Goal: Find specific page/section: Find specific page/section

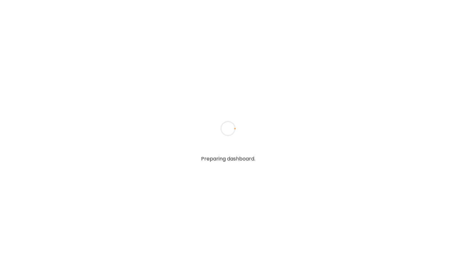
type input "**********"
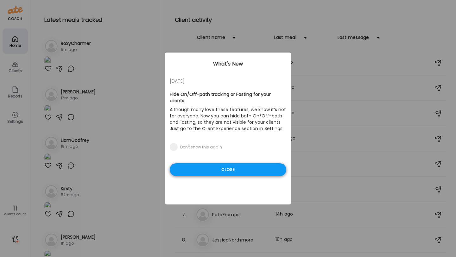
click at [222, 163] on div "Close" at bounding box center [228, 169] width 116 height 13
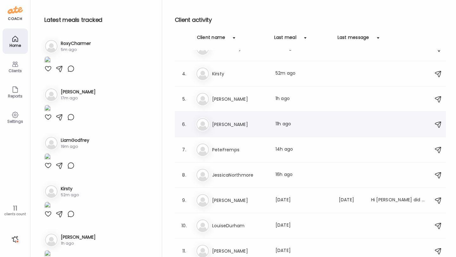
scroll to position [68, 0]
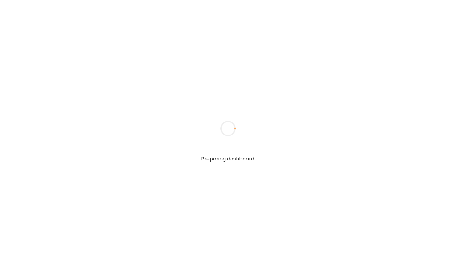
type input "**********"
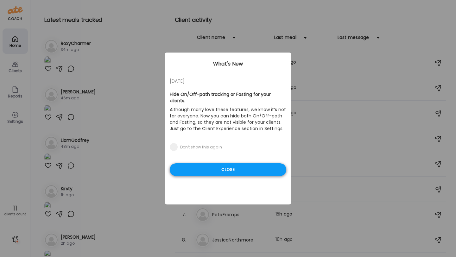
click at [244, 164] on div "Close" at bounding box center [228, 169] width 116 height 13
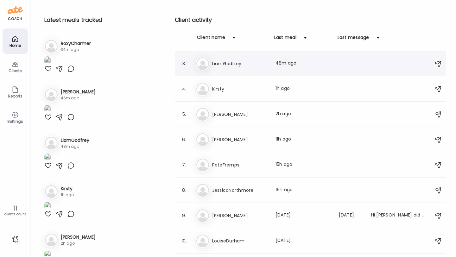
scroll to position [68, 0]
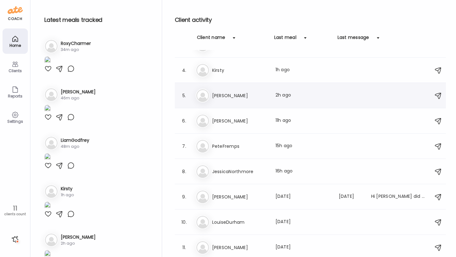
click at [219, 91] on div "Ka KatieBlundell Last meal: 2h ago" at bounding box center [311, 96] width 231 height 14
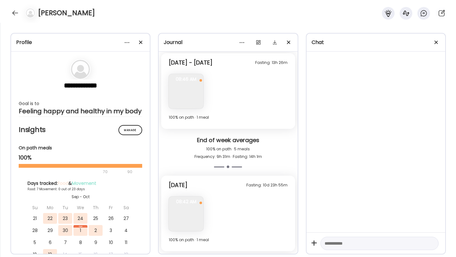
scroll to position [1256, 0]
click at [185, 221] on img at bounding box center [186, 213] width 34 height 34
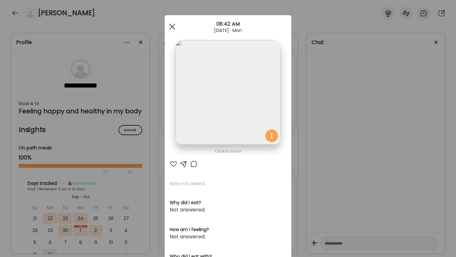
click at [177, 26] on div at bounding box center [172, 26] width 13 height 13
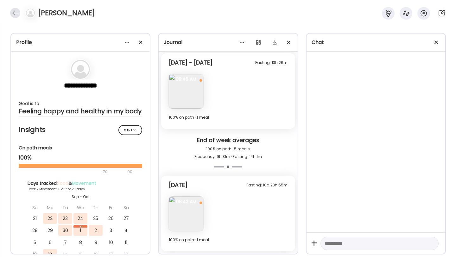
click at [17, 15] on div at bounding box center [15, 13] width 10 height 10
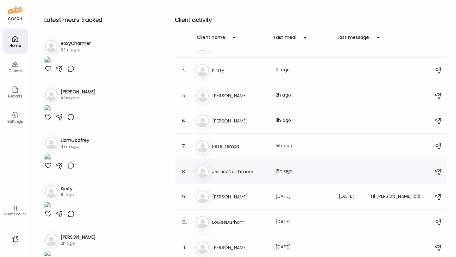
click at [235, 172] on h3 "JessicaNorthmore" at bounding box center [240, 172] width 56 height 8
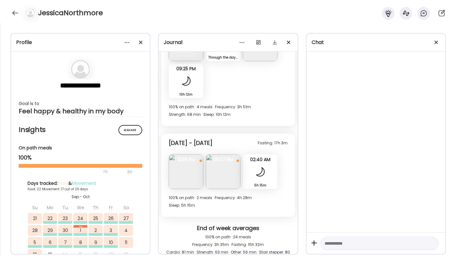
scroll to position [4827, 0]
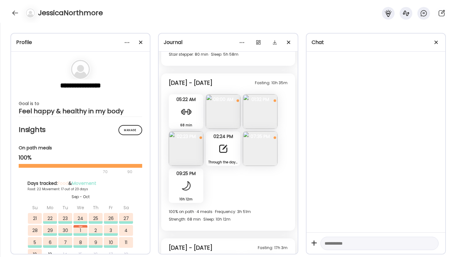
click at [13, 4] on div "JessicaNorthmore" at bounding box center [228, 11] width 456 height 23
click at [17, 16] on div at bounding box center [15, 13] width 10 height 10
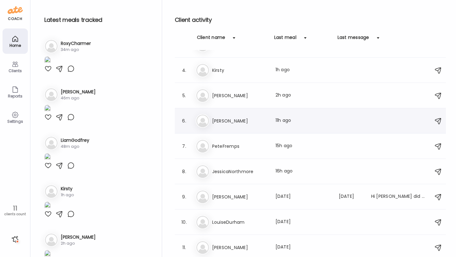
click at [247, 126] on div "Lo Louise Last meal: 11h ago" at bounding box center [311, 121] width 231 height 14
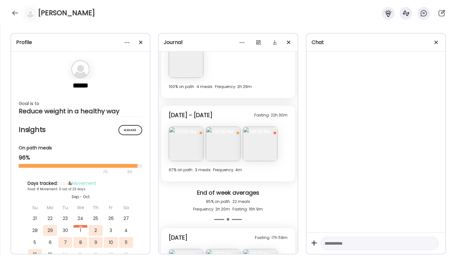
scroll to position [737, 0]
click at [258, 144] on img at bounding box center [260, 144] width 34 height 34
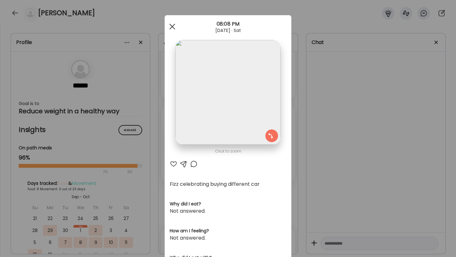
click at [173, 27] on div at bounding box center [172, 26] width 13 height 13
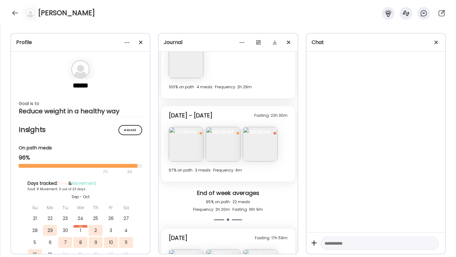
scroll to position [632, 0]
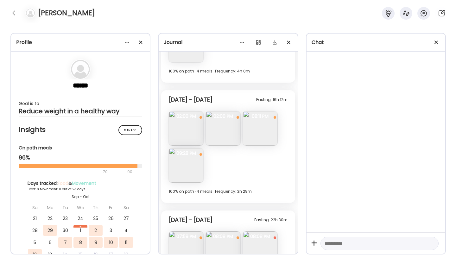
click at [251, 129] on img at bounding box center [260, 128] width 34 height 34
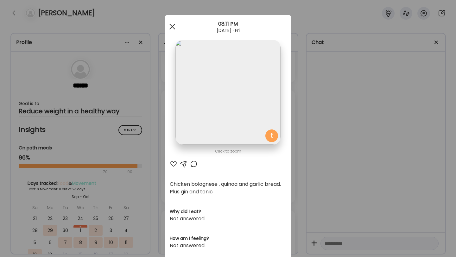
click at [173, 25] on span at bounding box center [172, 27] width 6 height 6
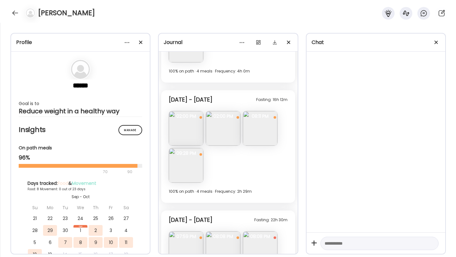
click at [189, 164] on img at bounding box center [186, 165] width 34 height 34
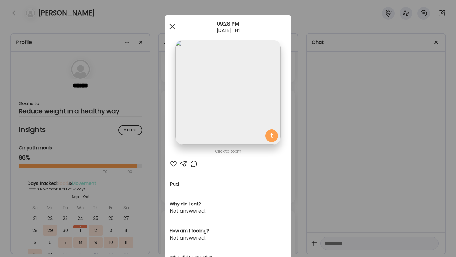
click at [172, 24] on div at bounding box center [172, 26] width 13 height 13
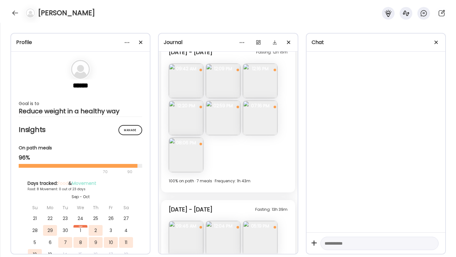
scroll to position [396, 0]
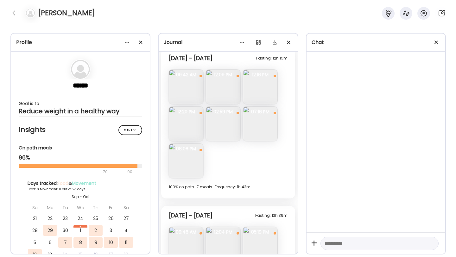
click at [228, 131] on img at bounding box center [223, 124] width 34 height 34
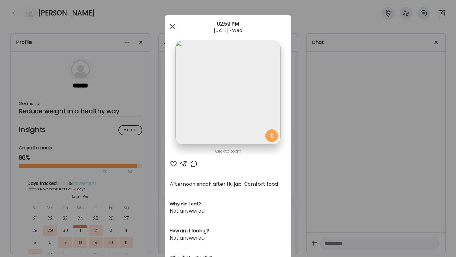
click at [172, 26] on div at bounding box center [172, 26] width 13 height 13
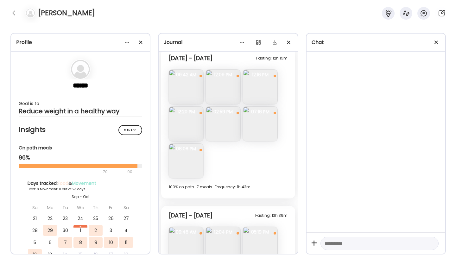
click at [255, 96] on img at bounding box center [260, 87] width 34 height 34
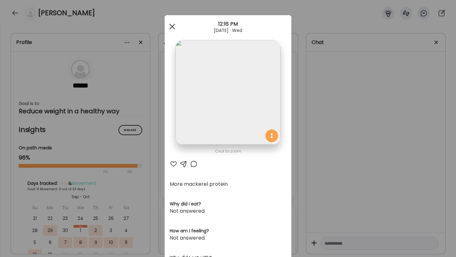
click at [174, 28] on span at bounding box center [172, 27] width 6 height 6
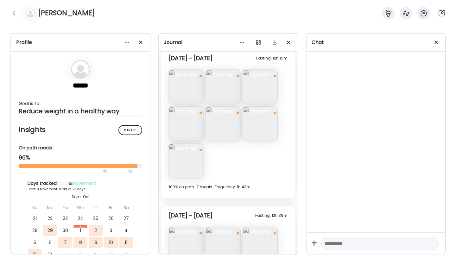
click at [220, 89] on img at bounding box center [223, 87] width 34 height 34
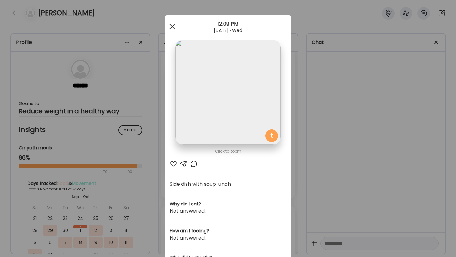
click at [171, 25] on span at bounding box center [172, 27] width 6 height 6
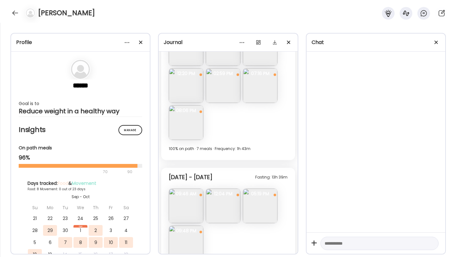
scroll to position [487, 0]
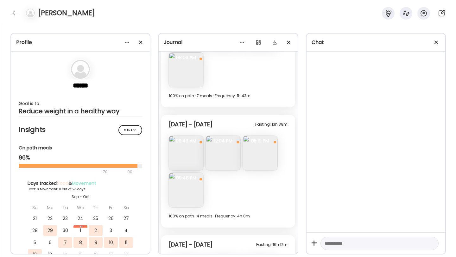
click at [258, 154] on img at bounding box center [260, 153] width 34 height 34
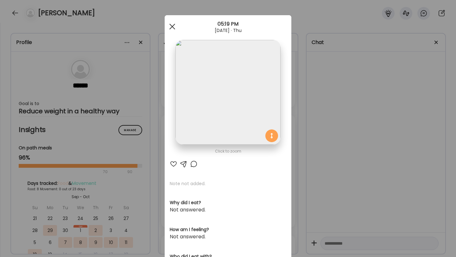
click at [170, 27] on div at bounding box center [172, 26] width 13 height 13
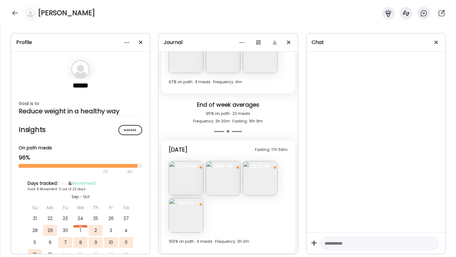
scroll to position [826, 0]
click at [175, 171] on img at bounding box center [186, 176] width 34 height 34
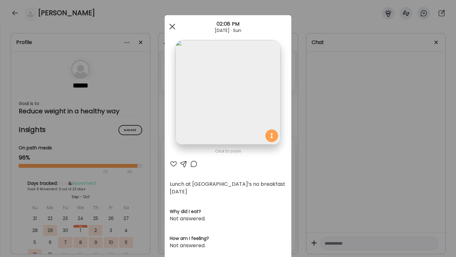
click at [170, 26] on div at bounding box center [172, 26] width 13 height 13
